Goal: Information Seeking & Learning: Learn about a topic

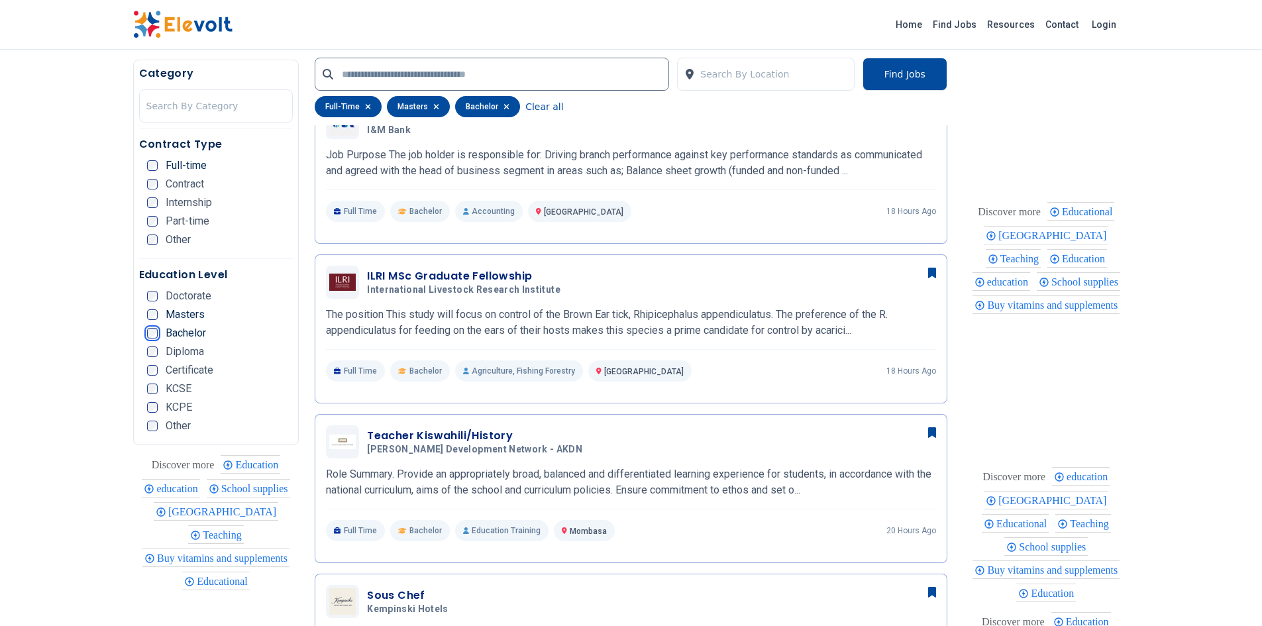
scroll to position [541, 0]
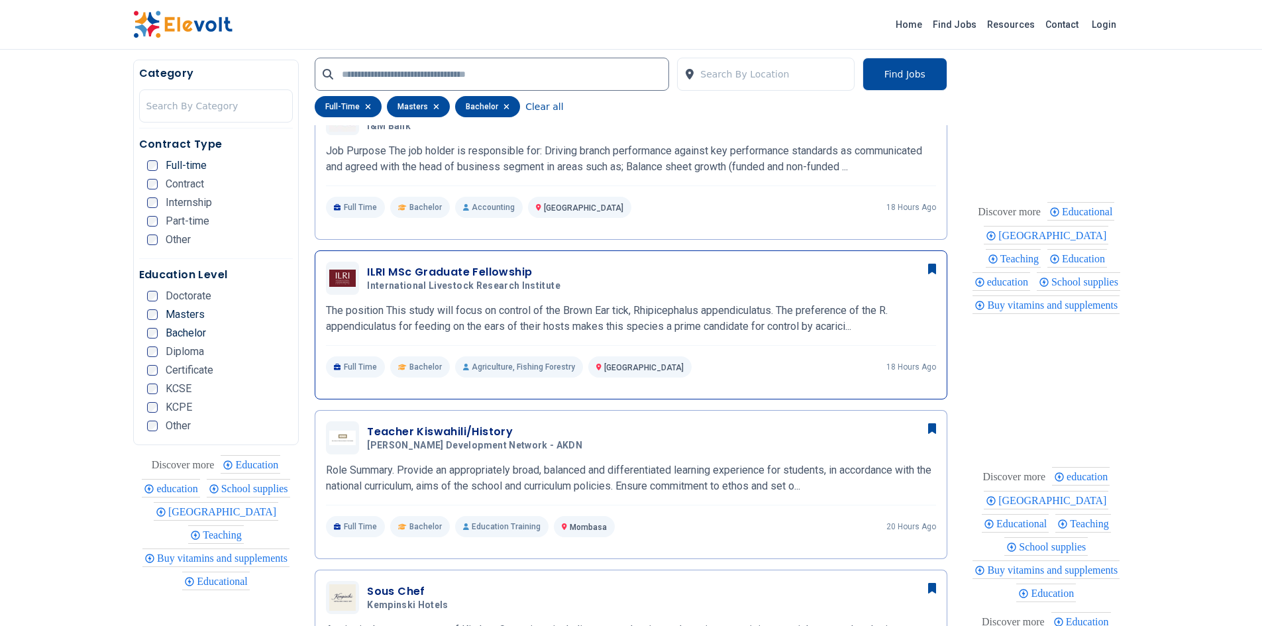
click at [490, 275] on h3 "ILRI MSc Graduate Fellowship" at bounding box center [466, 272] width 199 height 16
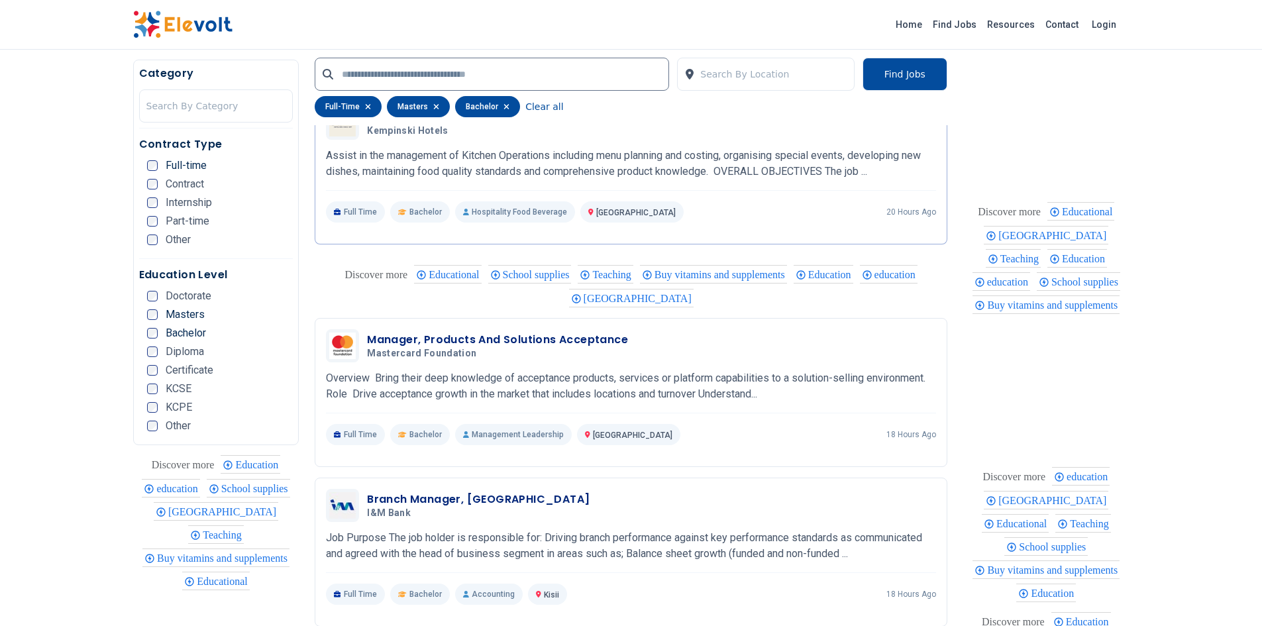
scroll to position [1151, 0]
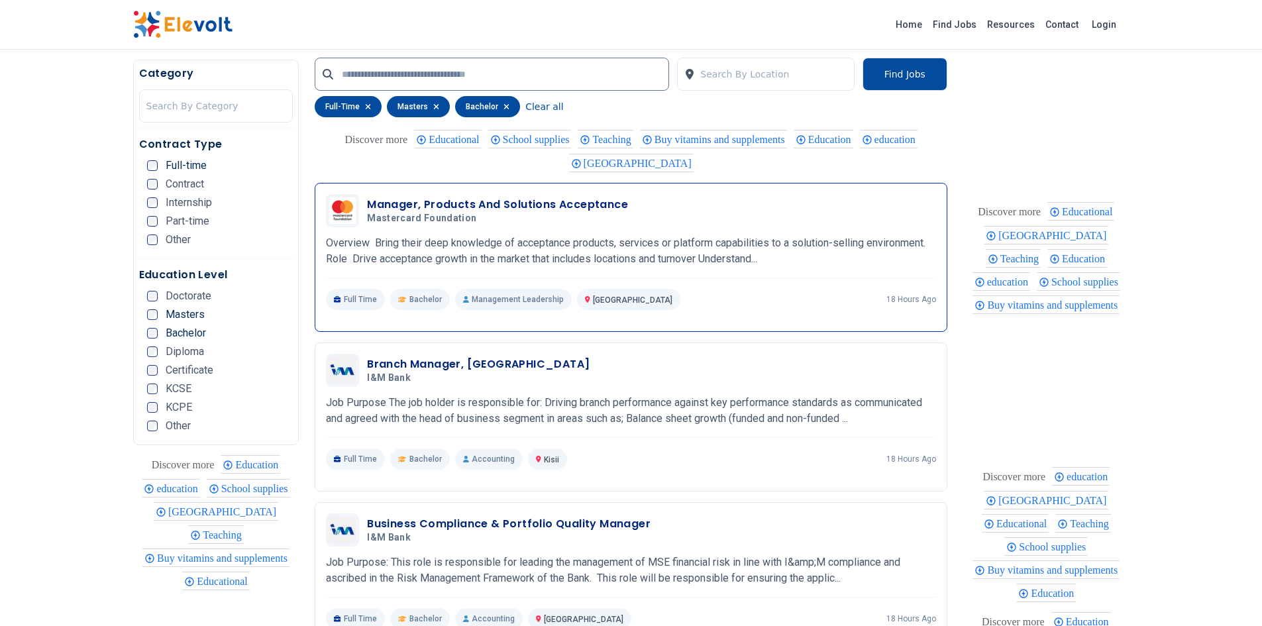
click at [593, 205] on h3 "Manager, Products And Solutions Acceptance" at bounding box center [497, 205] width 261 height 16
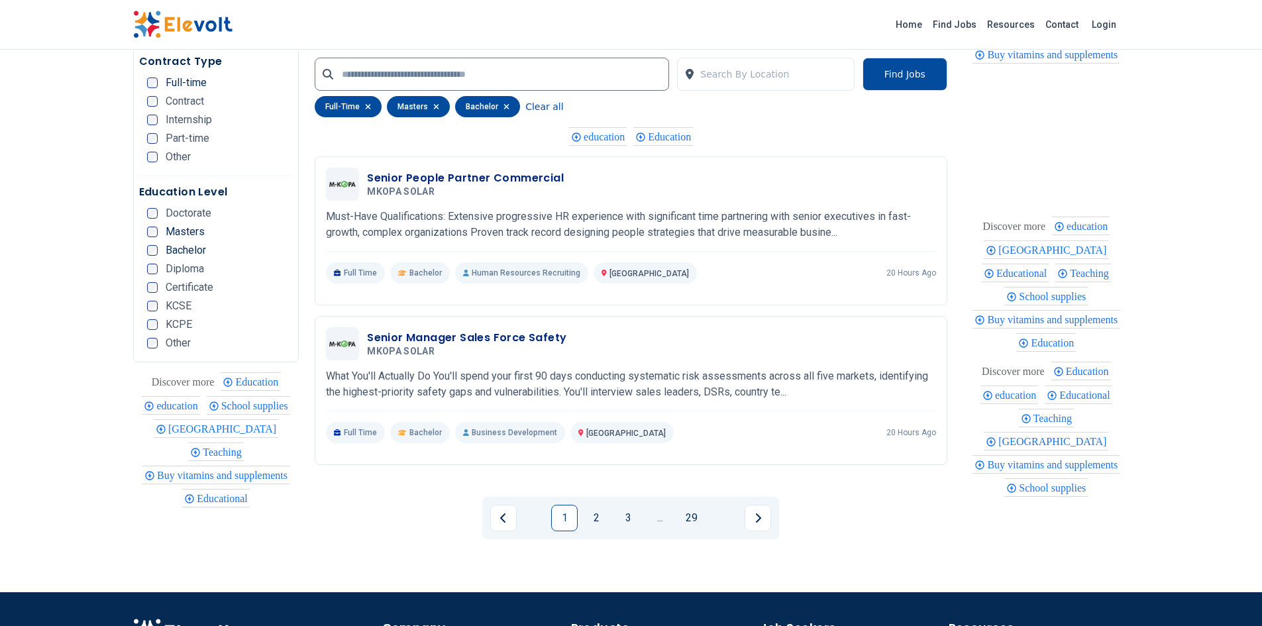
scroll to position [2582, 0]
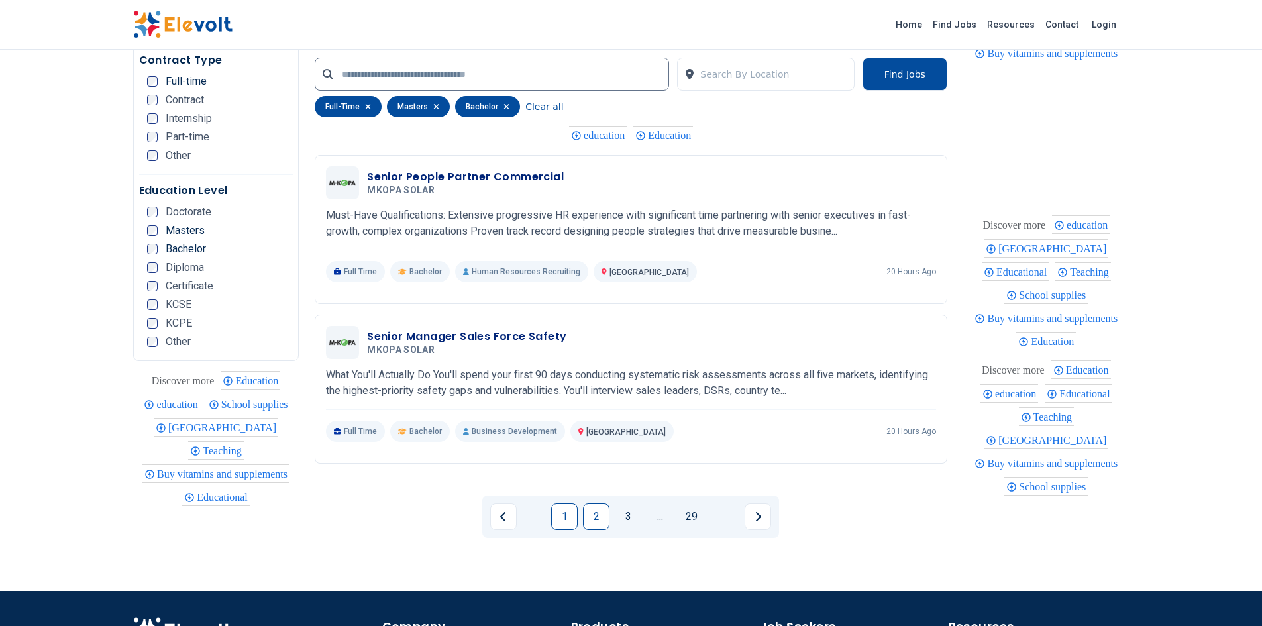
click at [591, 511] on link "2" at bounding box center [596, 516] width 26 height 26
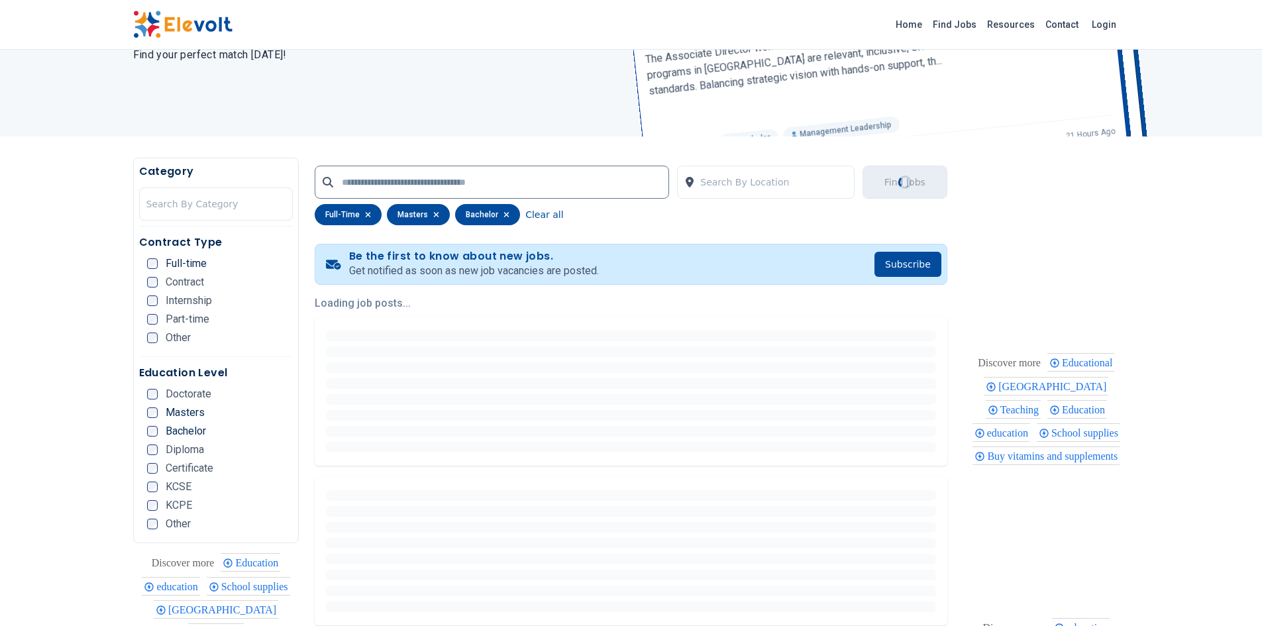
scroll to position [59, 0]
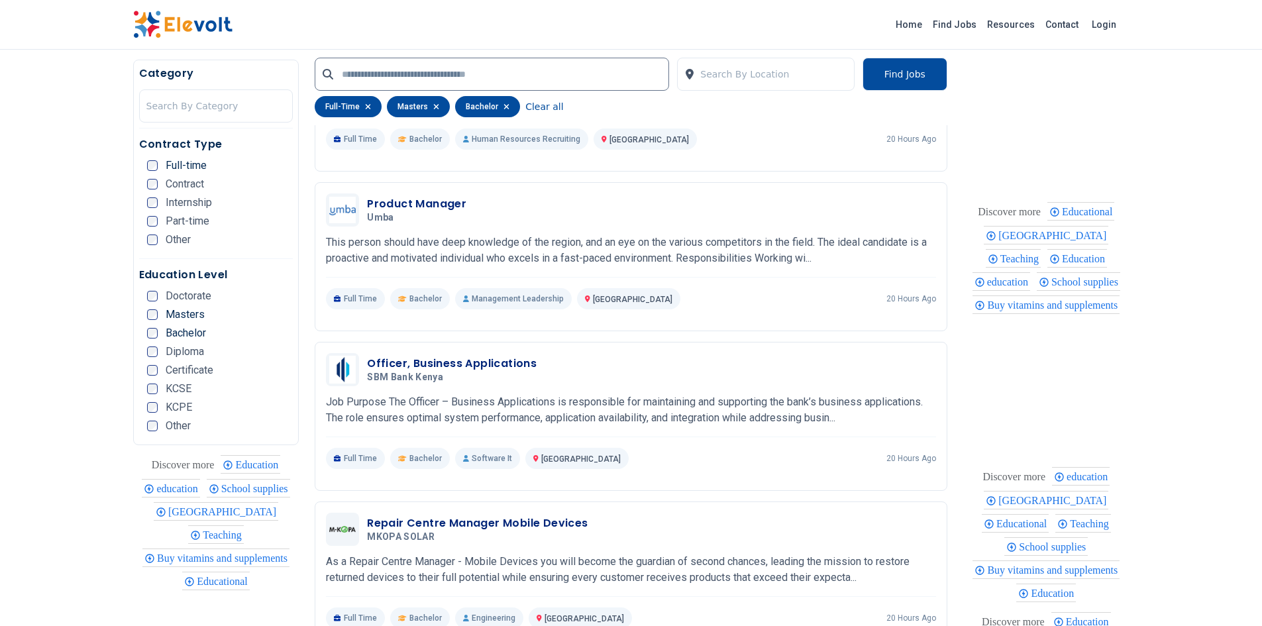
scroll to position [636, 0]
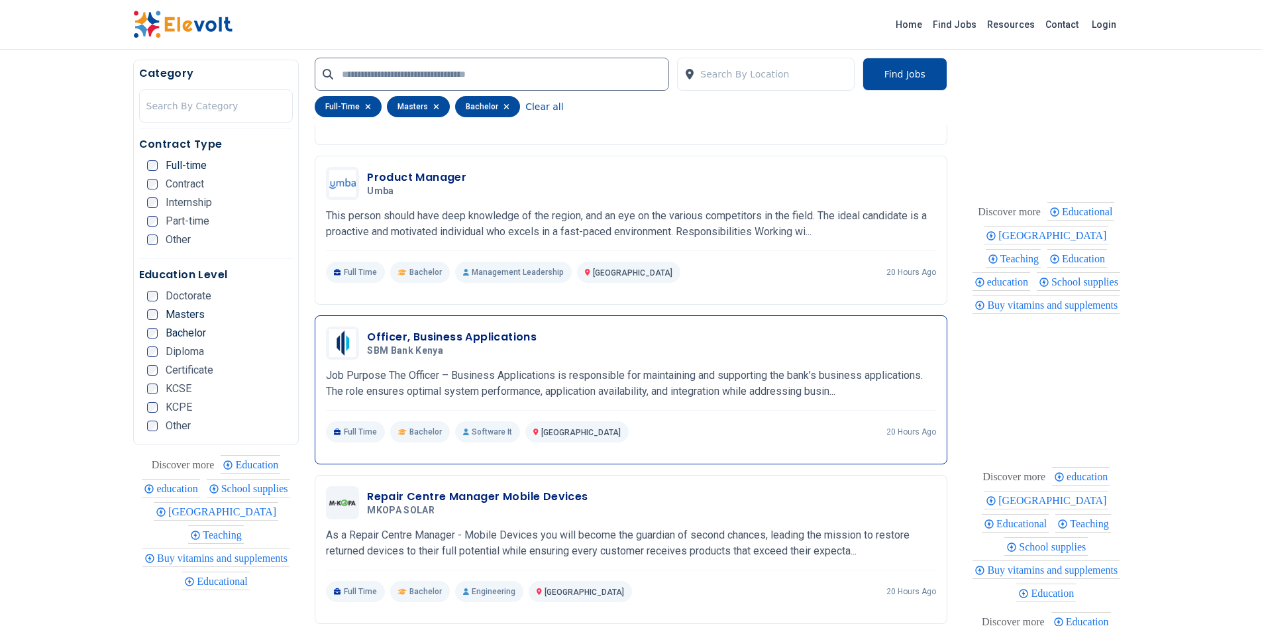
click at [489, 332] on h3 "Officer, Business Applications" at bounding box center [452, 337] width 170 height 16
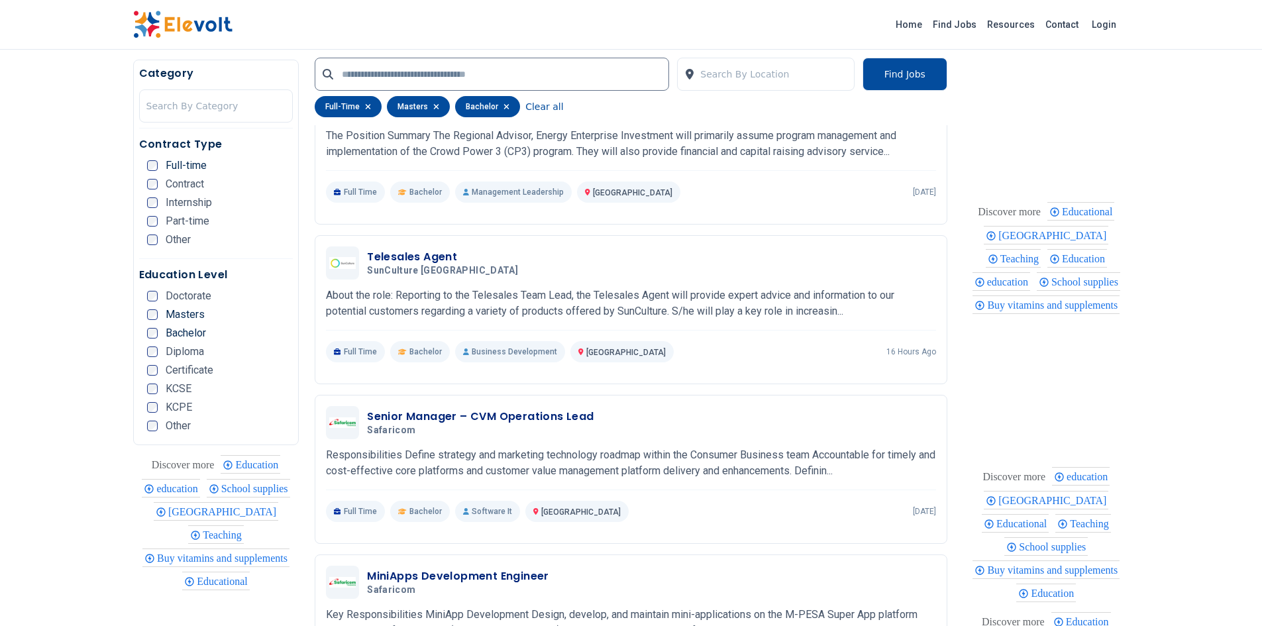
scroll to position [1961, 0]
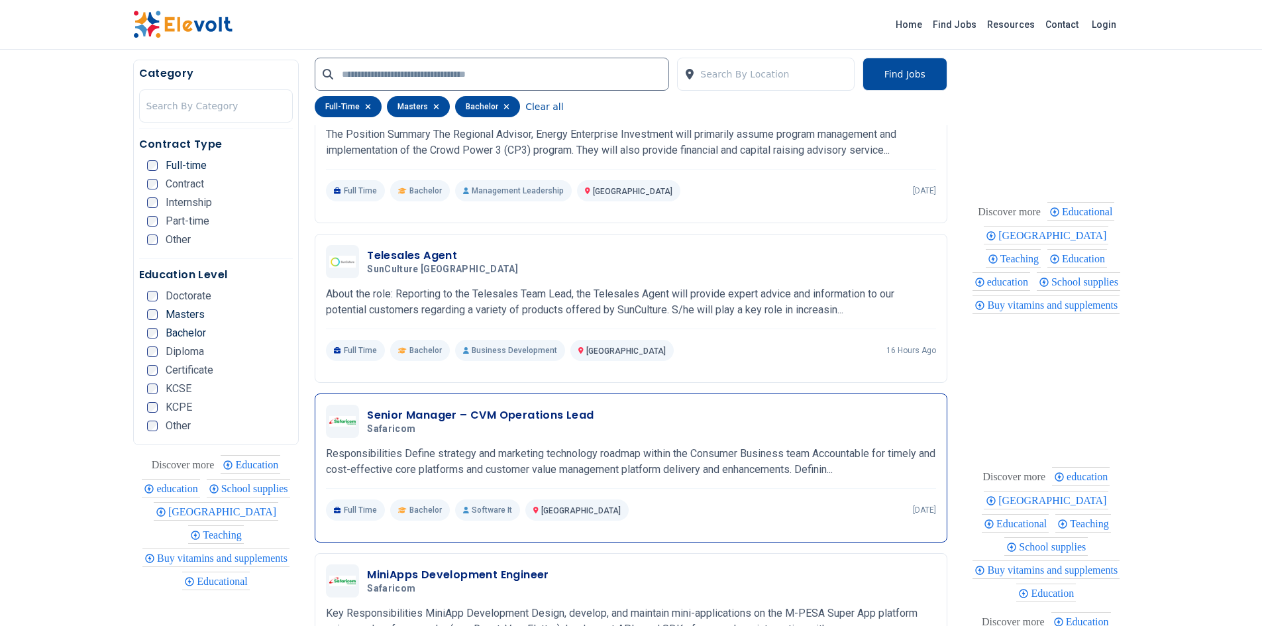
click at [532, 415] on h3 "Senior Manager – CVM Operations Lead" at bounding box center [480, 415] width 227 height 16
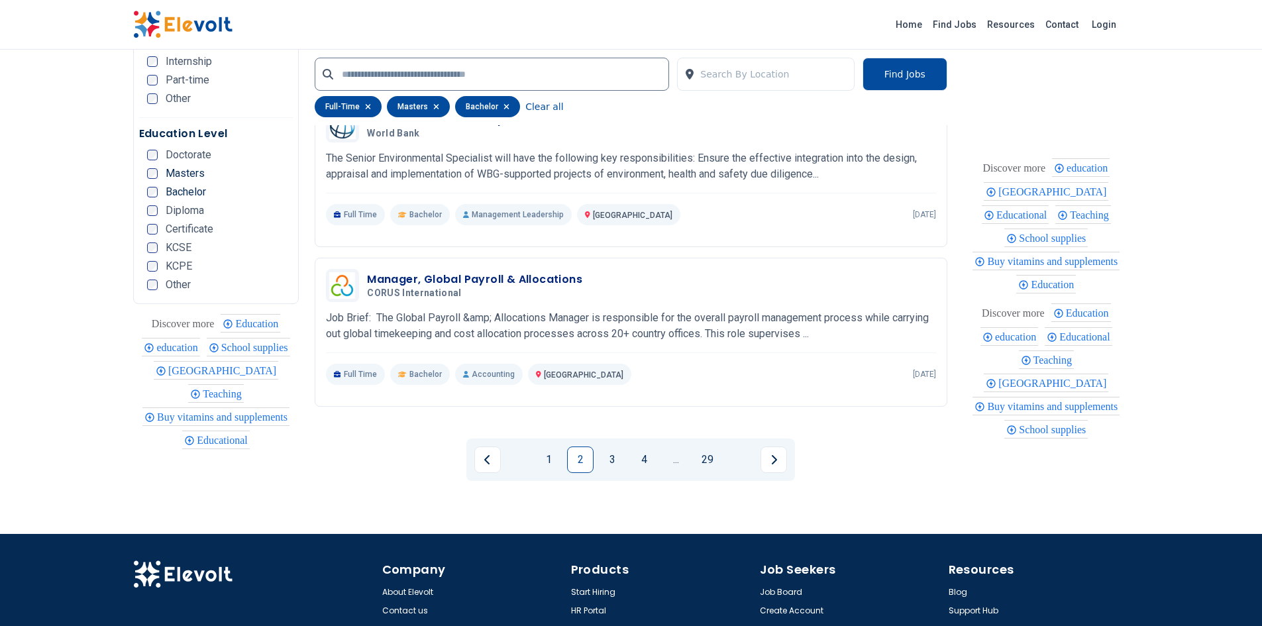
scroll to position [2650, 0]
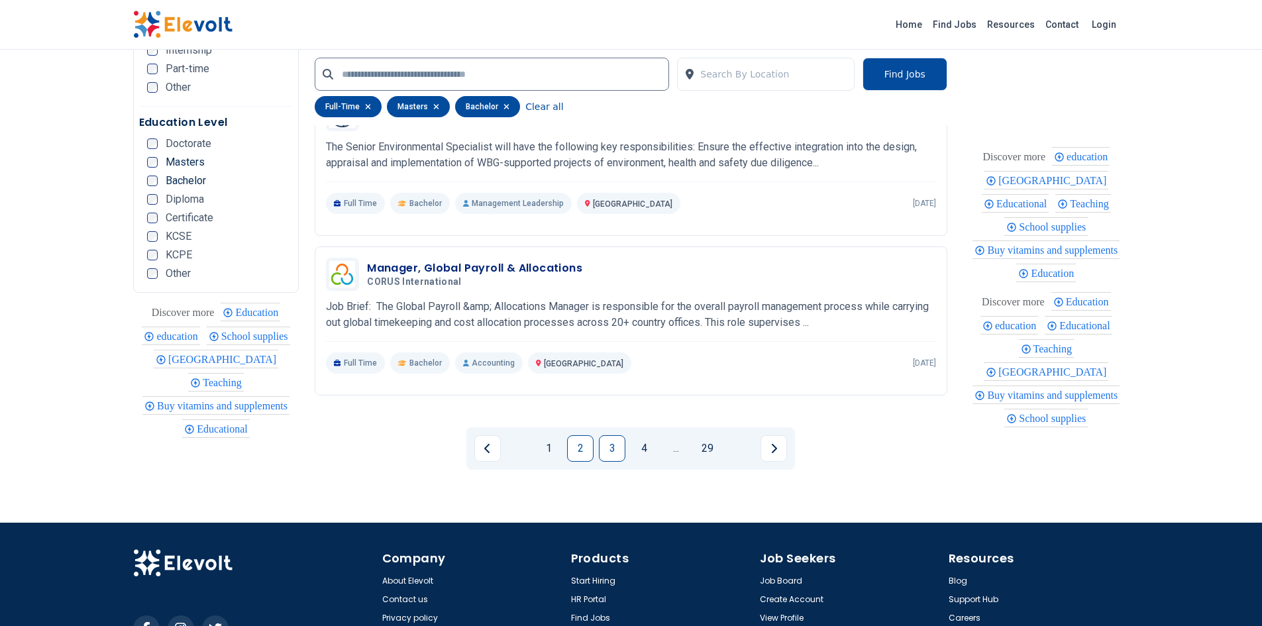
click at [613, 448] on link "3" at bounding box center [612, 448] width 26 height 26
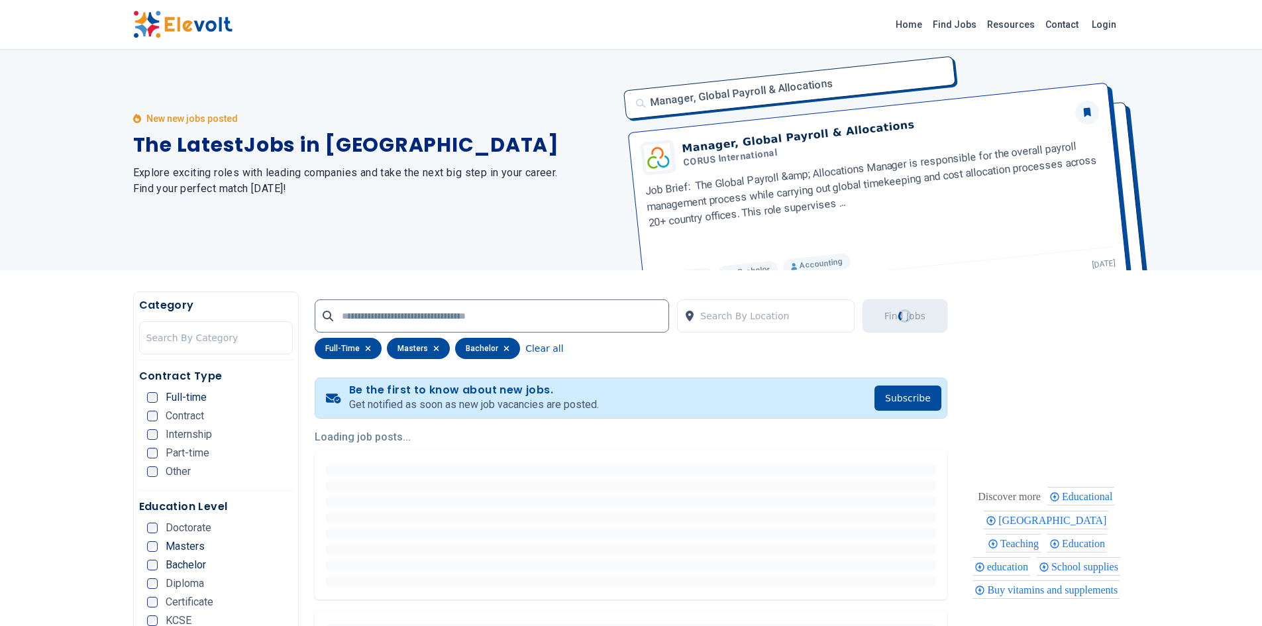
scroll to position [0, 0]
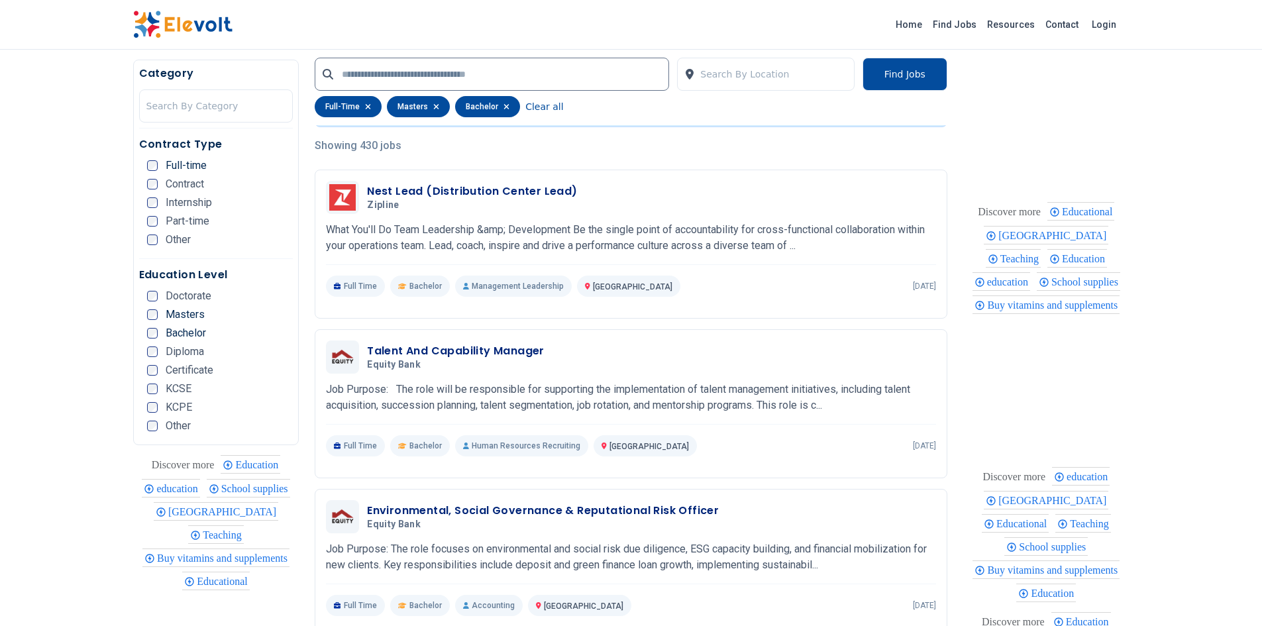
scroll to position [318, 0]
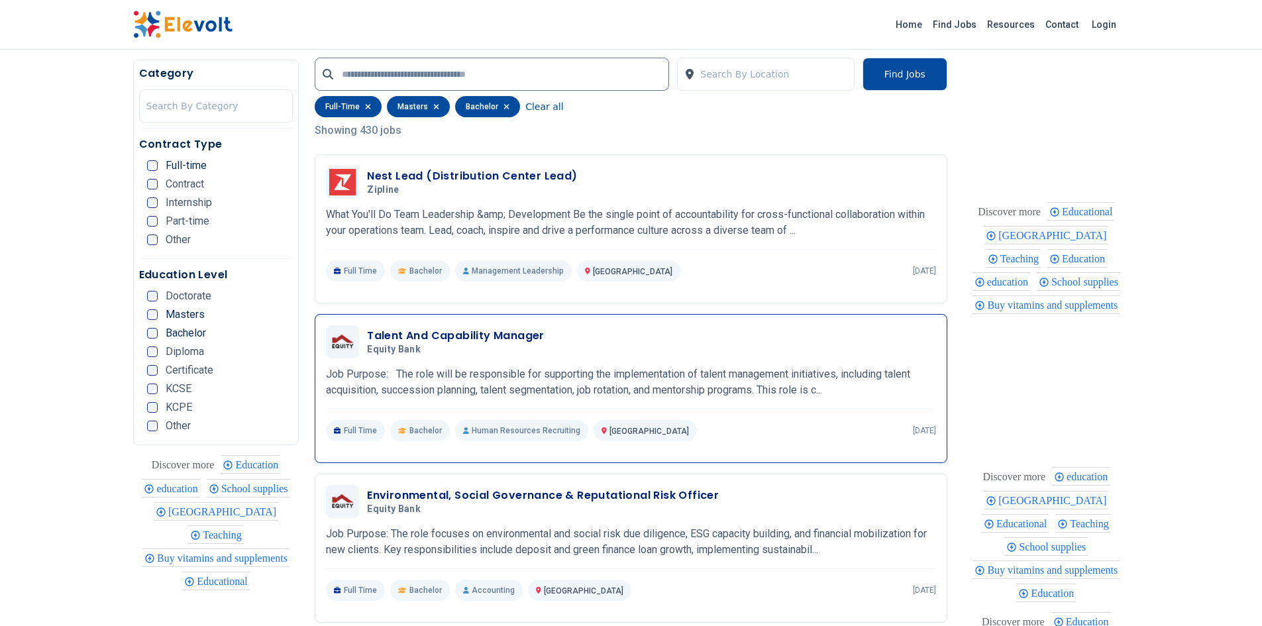
click at [464, 333] on h3 "Talent And Capability Manager" at bounding box center [456, 336] width 178 height 16
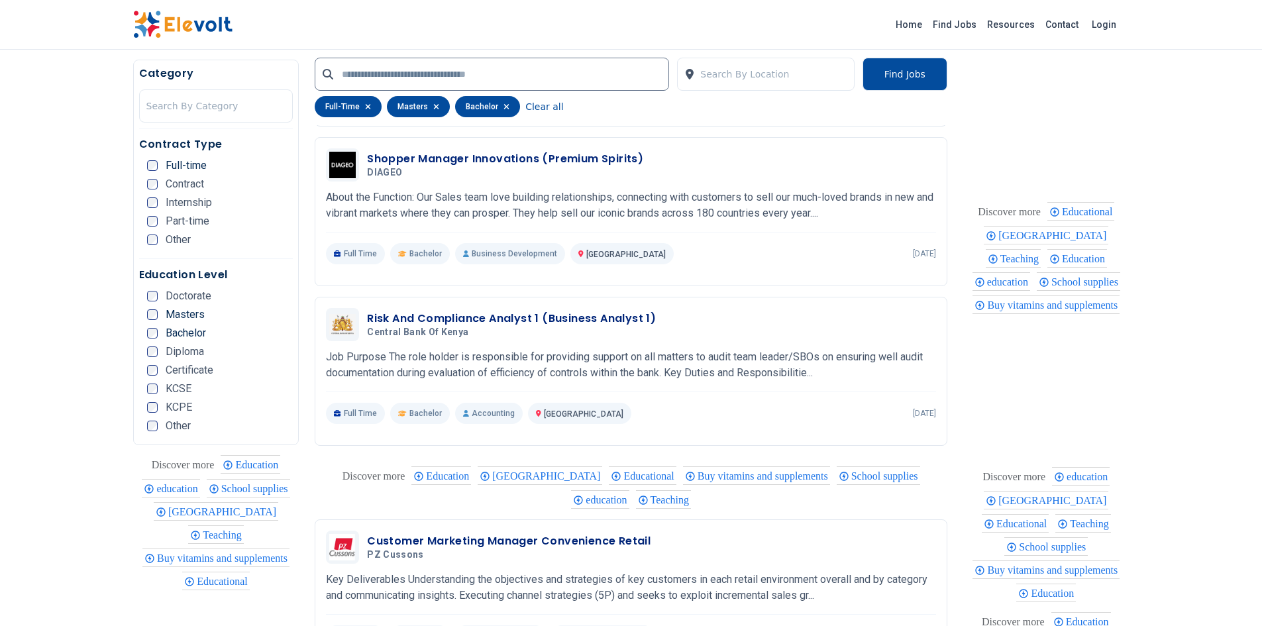
scroll to position [821, 0]
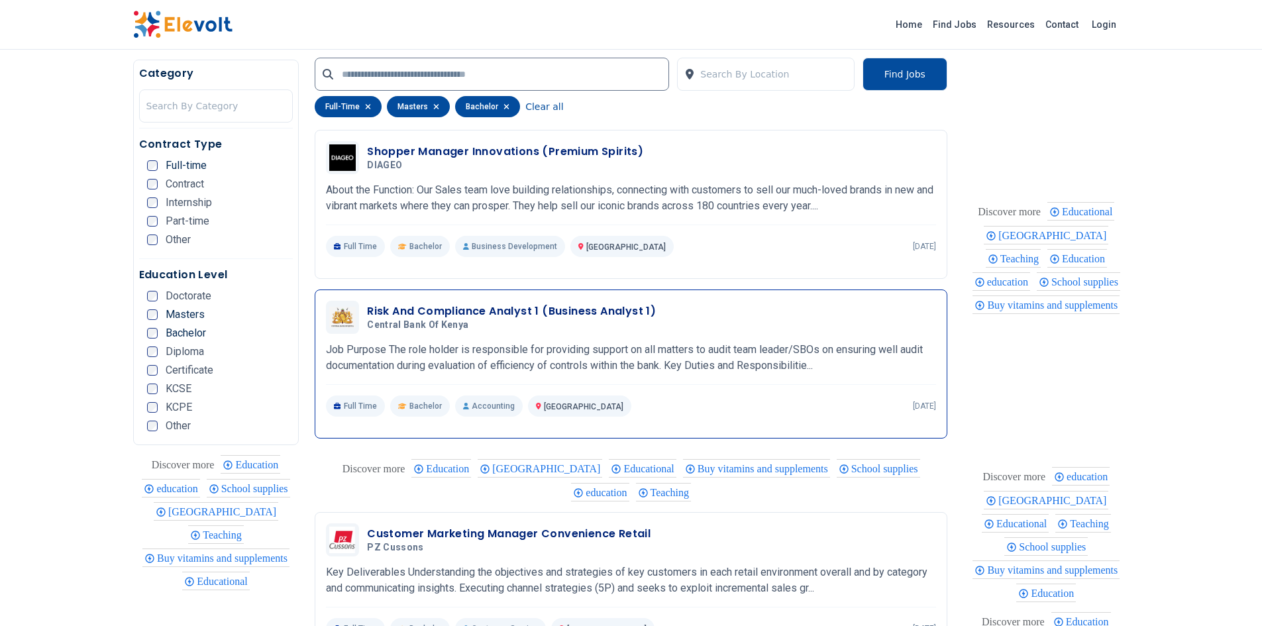
click at [448, 309] on h3 "Risk And Compliance Analyst 1 (Business Analyst 1)" at bounding box center [511, 311] width 289 height 16
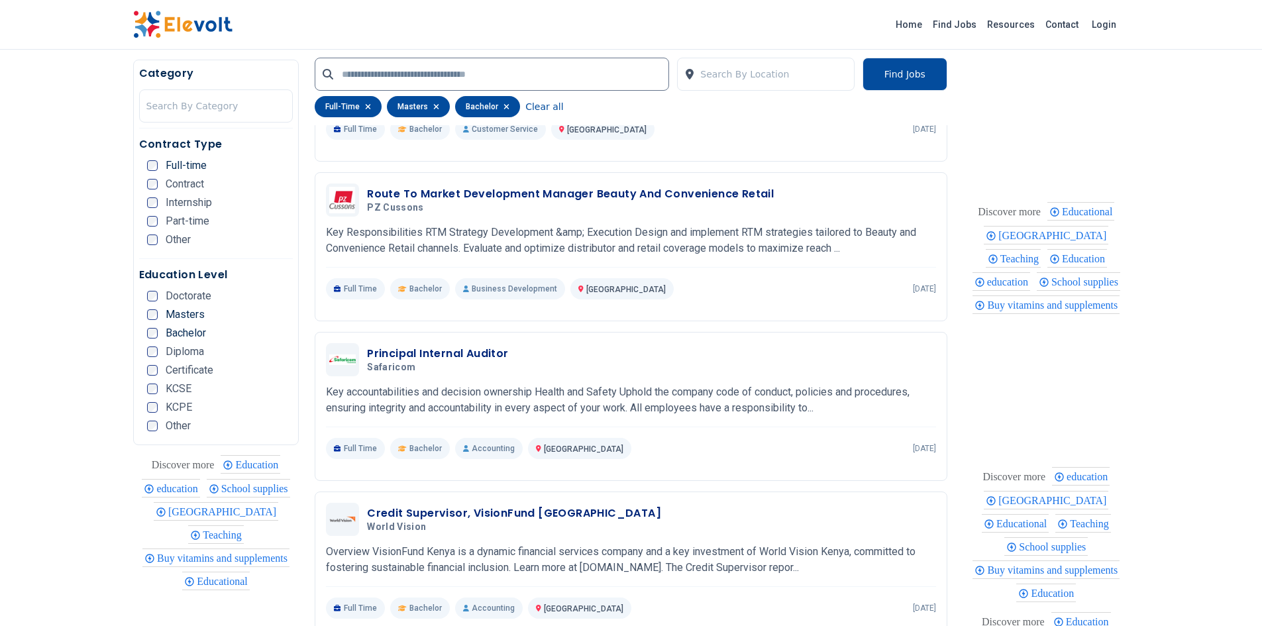
scroll to position [1404, 0]
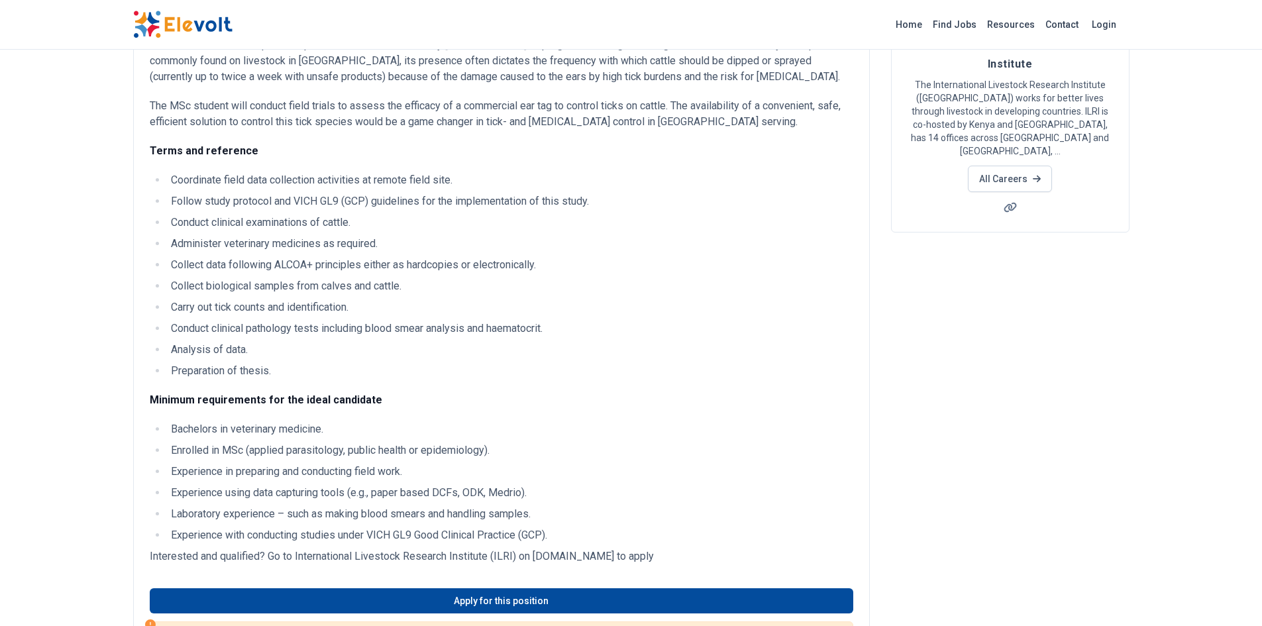
scroll to position [212, 0]
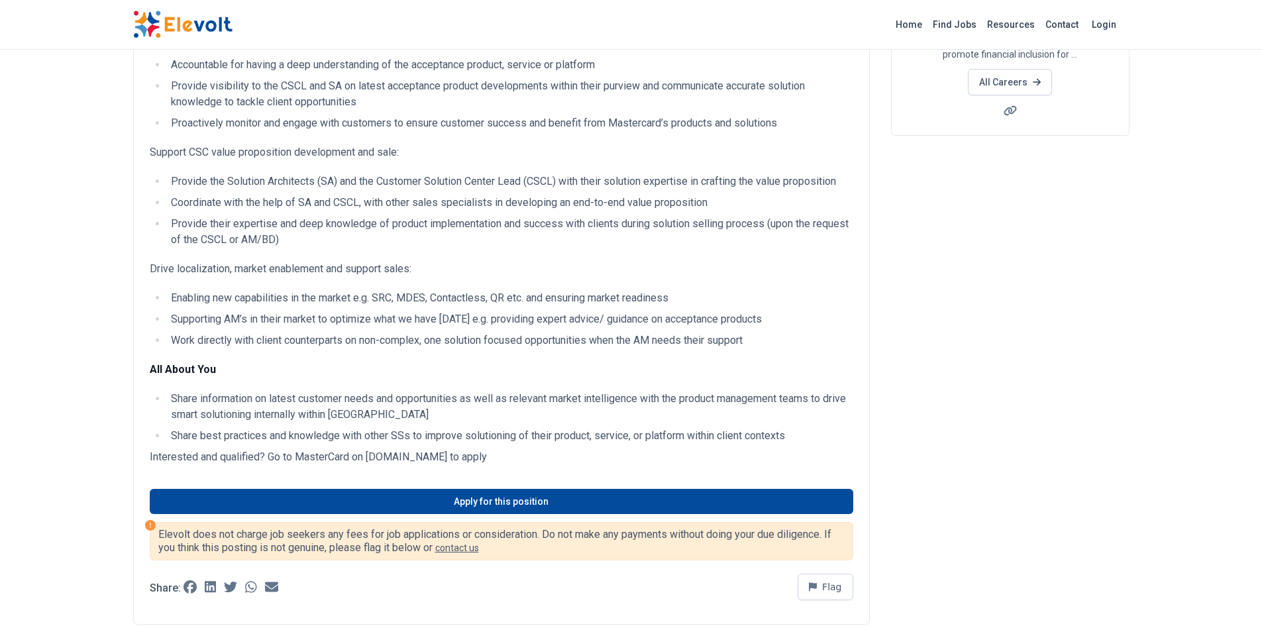
scroll to position [238, 0]
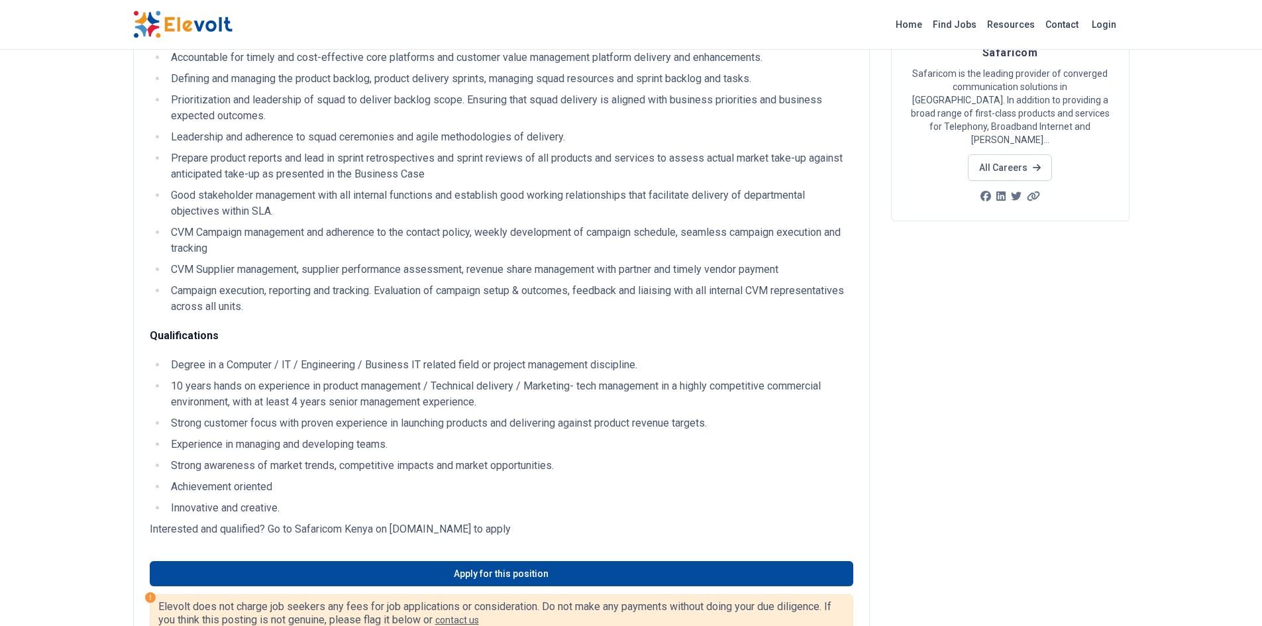
scroll to position [265, 0]
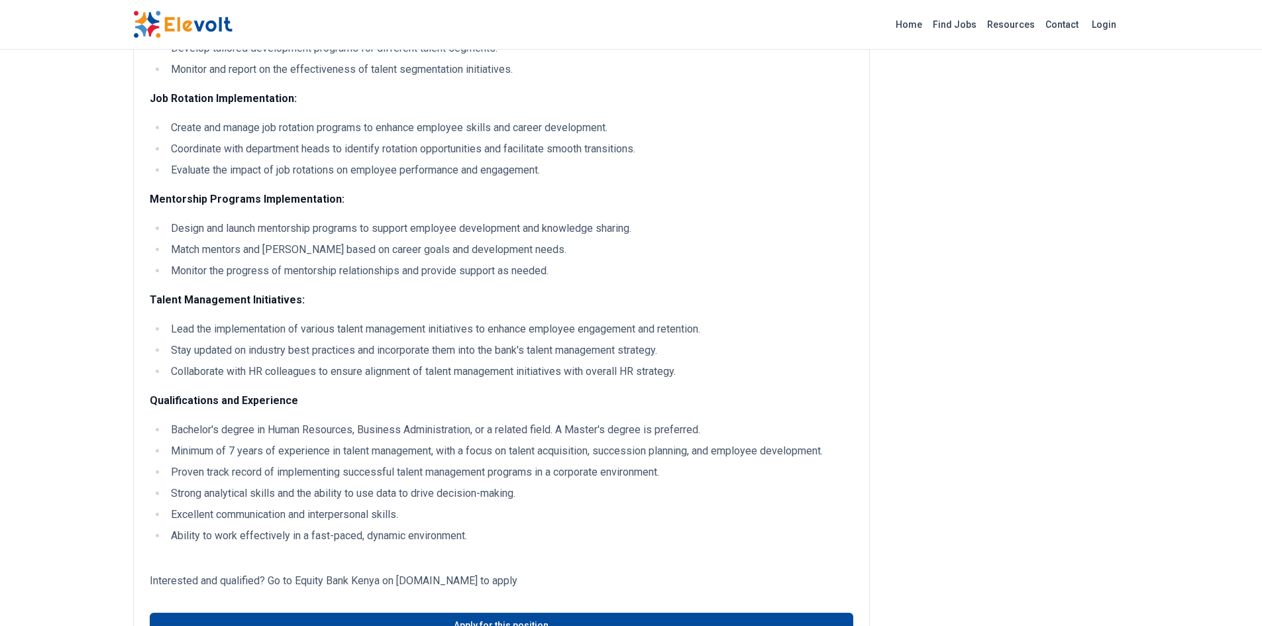
scroll to position [742, 0]
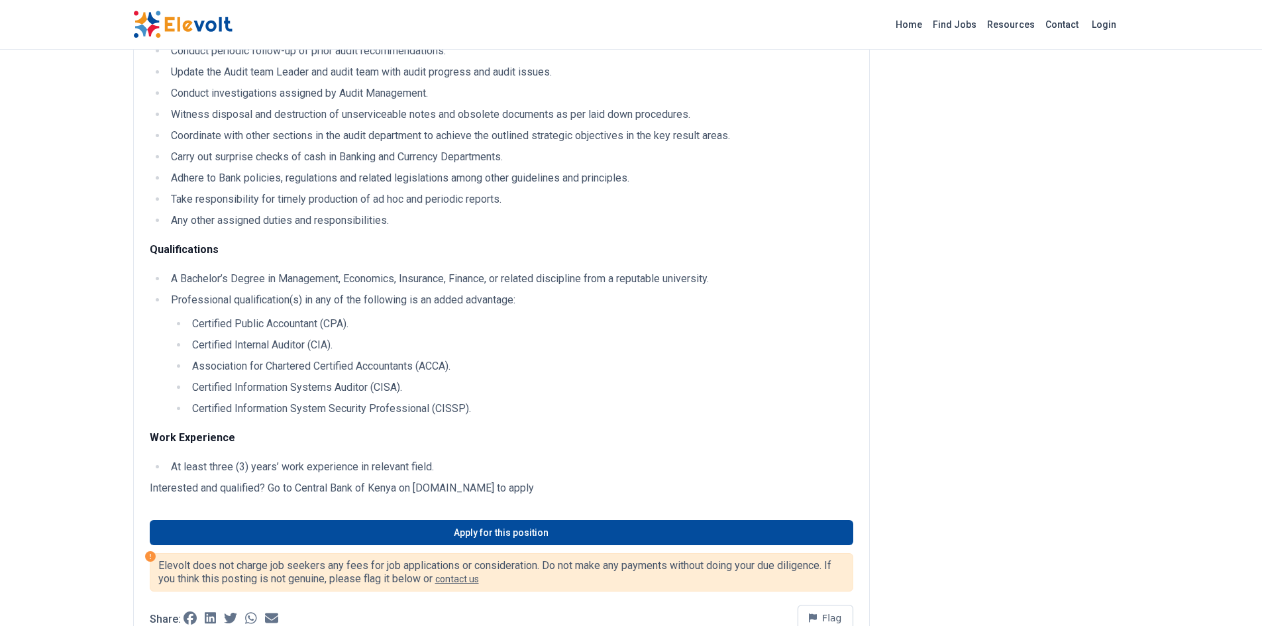
scroll to position [397, 0]
